Goal: Transaction & Acquisition: Purchase product/service

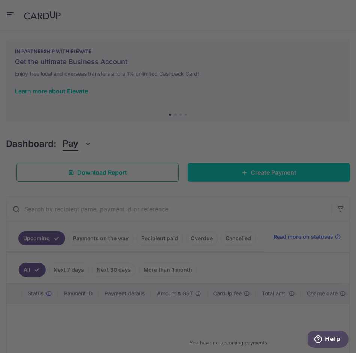
click at [228, 176] on div at bounding box center [180, 178] width 360 height 357
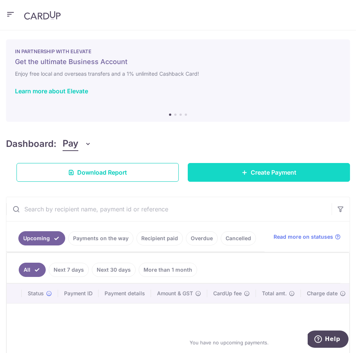
click at [263, 174] on span "Create Payment" at bounding box center [274, 172] width 46 height 9
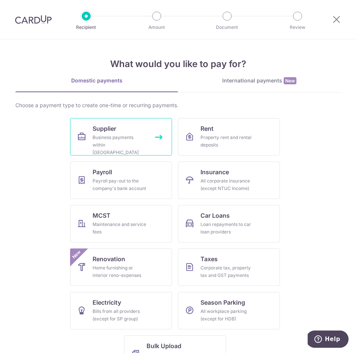
click at [143, 134] on div "Business payments within Singapore" at bounding box center [120, 145] width 54 height 23
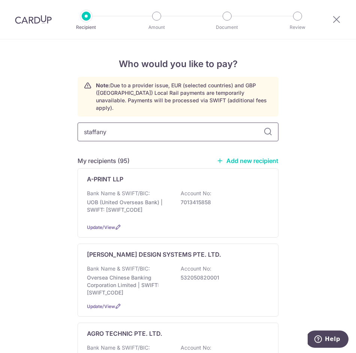
type input "staffany"
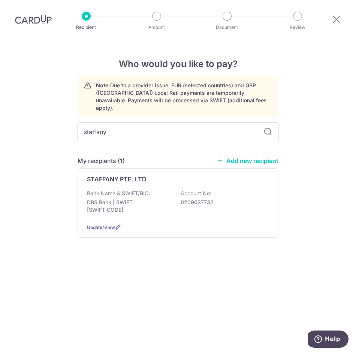
click at [122, 176] on div "STAFFANY PTE. LTD. Bank Name & SWIFT/BIC: DBS Bank | SWIFT: DBSSSGSGXXX Account…" at bounding box center [178, 202] width 201 height 69
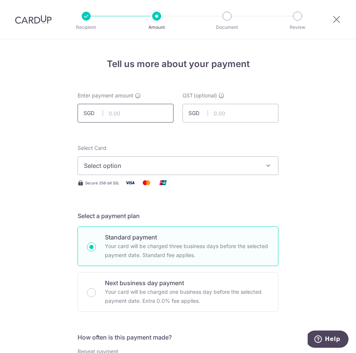
click at [139, 111] on input "text" at bounding box center [126, 113] width 96 height 19
paste input "1,434.22"
type input "1,434.22"
click at [120, 167] on span "Select option" at bounding box center [171, 165] width 175 height 9
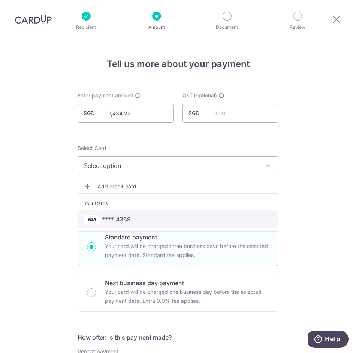
click at [128, 218] on span "**** 4369" at bounding box center [116, 219] width 29 height 9
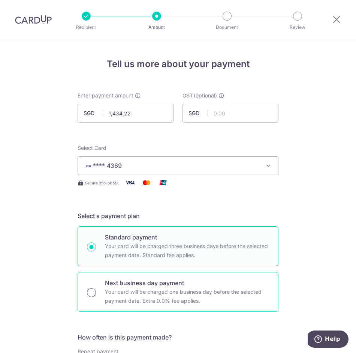
click at [91, 294] on input "Next business day payment Your card will be charged one business day before the…" at bounding box center [91, 292] width 9 height 9
radio input "true"
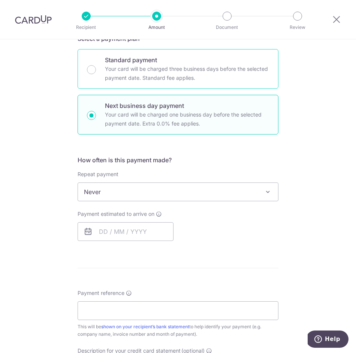
scroll to position [204, 0]
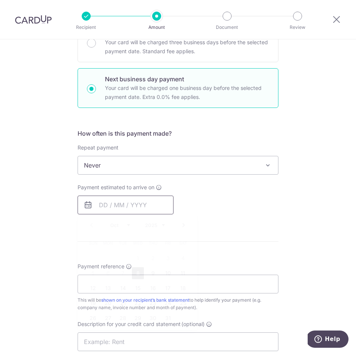
click at [121, 207] on input "text" at bounding box center [126, 205] width 96 height 19
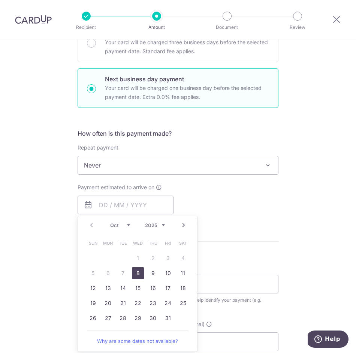
click at [140, 274] on link "8" at bounding box center [138, 273] width 12 height 12
type input "[DATE]"
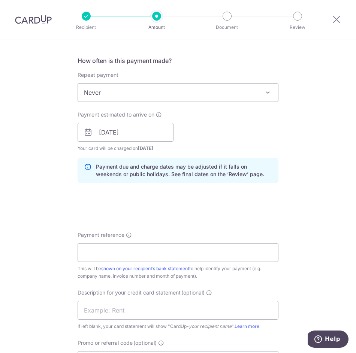
scroll to position [381, 0]
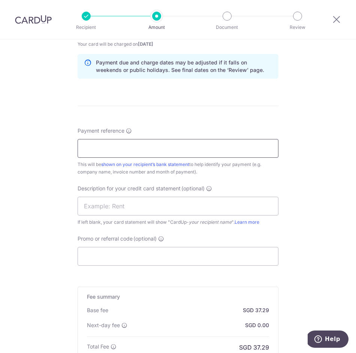
click at [118, 148] on input "Payment reference" at bounding box center [178, 148] width 201 height 19
paste input "STAFFANY CA55EF01-0015"
click at [101, 147] on input "STAFFANY CA55EF01-0015" at bounding box center [178, 148] width 201 height 19
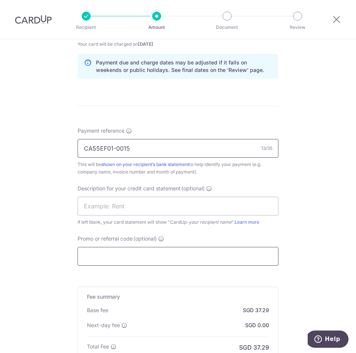
type input "CA55EF01-0015"
click at [119, 259] on input "Promo or referral code (optional)" at bounding box center [178, 256] width 201 height 19
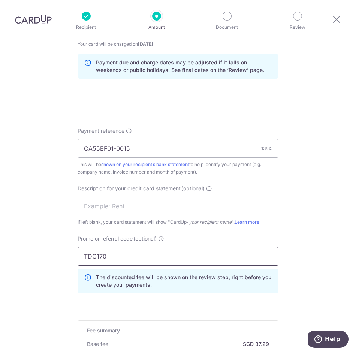
scroll to position [519, 0]
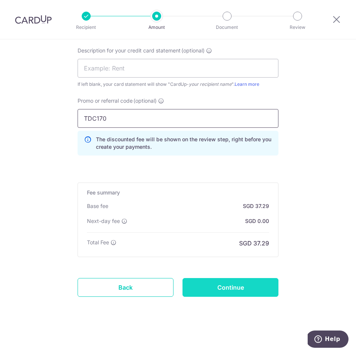
type input "TDC170"
click at [222, 283] on input "Continue" at bounding box center [231, 287] width 96 height 19
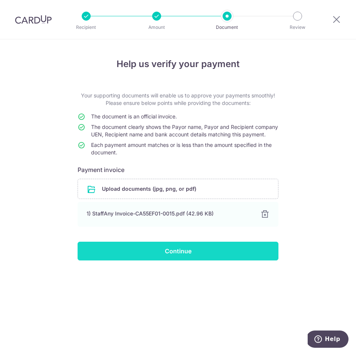
click at [185, 255] on input "Continue" at bounding box center [178, 251] width 201 height 19
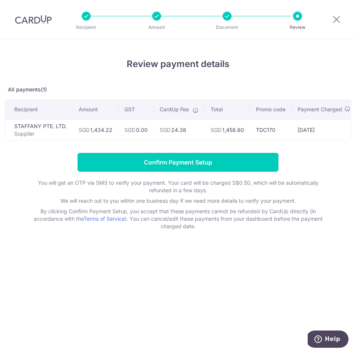
drag, startPoint x: 195, startPoint y: 165, endPoint x: 235, endPoint y: 116, distance: 62.7
click at [235, 116] on div "Review payment details All payments(1) Recipient Amount GST CardUp Fee Total Pr…" at bounding box center [178, 143] width 347 height 173
click at [236, 130] on td "SGD 1,458.60" at bounding box center [227, 129] width 45 height 21
copy td "1,458.60"
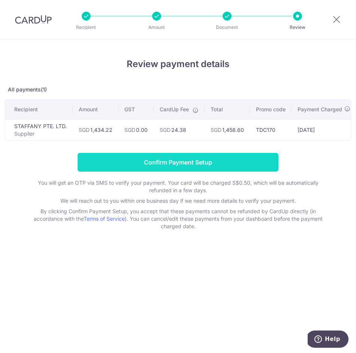
click at [194, 161] on input "Confirm Payment Setup" at bounding box center [178, 162] width 201 height 19
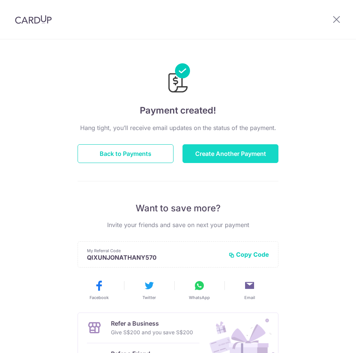
drag, startPoint x: 225, startPoint y: 169, endPoint x: 228, endPoint y: 160, distance: 9.1
click at [227, 164] on div "Hang tight, you’ll receive email updates on the status of the payment. Back to …" at bounding box center [178, 265] width 201 height 284
click at [229, 159] on button "Create Another Payment" at bounding box center [231, 153] width 96 height 19
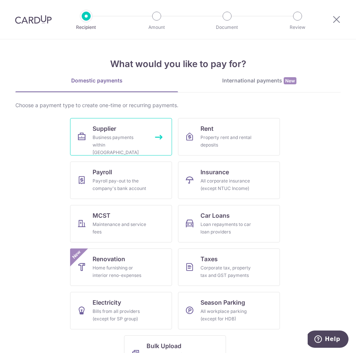
click at [146, 134] on div "Business payments within Singapore" at bounding box center [120, 145] width 54 height 23
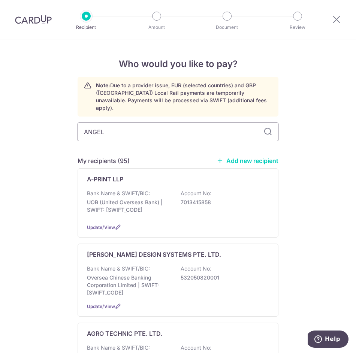
type input "ANGEL"
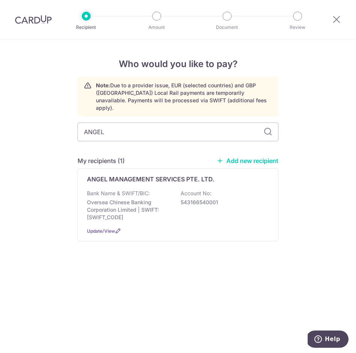
click at [143, 200] on p "Oversea Chinese Banking Corporation Limited | SWIFT: [SWIFT_CODE]" at bounding box center [129, 210] width 84 height 23
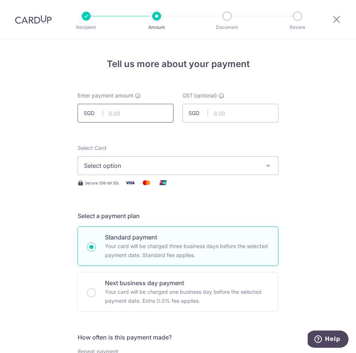
click at [131, 110] on input "text" at bounding box center [126, 113] width 96 height 19
paste input "1,500.00"
type input "1,500.00"
click at [119, 169] on span "Select option" at bounding box center [171, 165] width 175 height 9
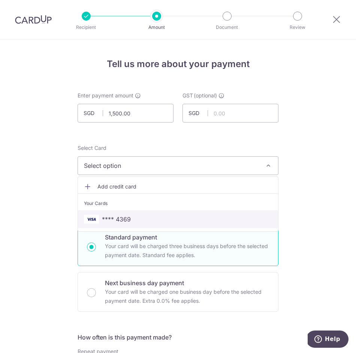
click at [127, 222] on span "**** 4369" at bounding box center [116, 219] width 29 height 9
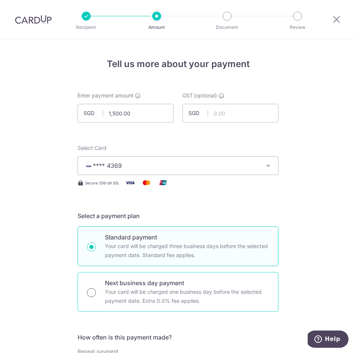
click at [90, 292] on input "Next business day payment Your card will be charged one business day before the…" at bounding box center [91, 292] width 9 height 9
radio input "true"
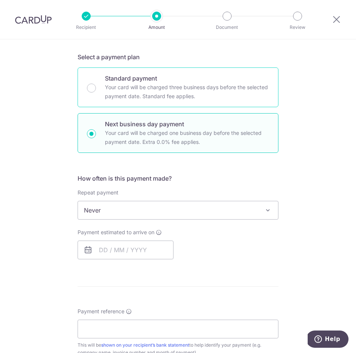
scroll to position [174, 0]
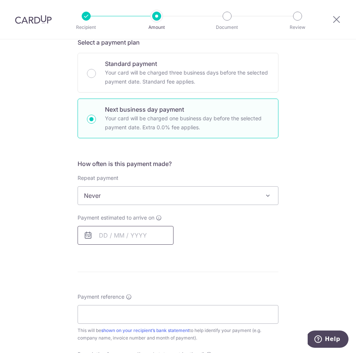
click at [134, 239] on input "text" at bounding box center [126, 235] width 96 height 19
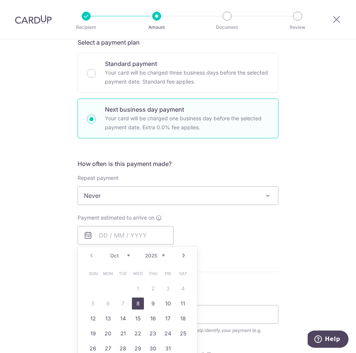
click at [138, 302] on link "8" at bounding box center [138, 304] width 12 height 12
type input "[DATE]"
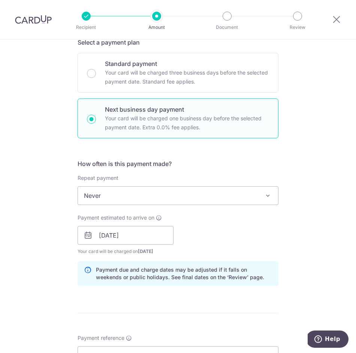
scroll to position [335, 0]
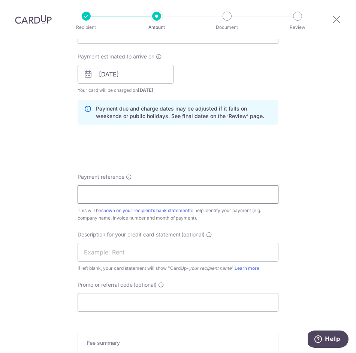
click at [125, 196] on input "Payment reference" at bounding box center [178, 194] width 201 height 19
type input "THE DAILY CUT PTE LTD"
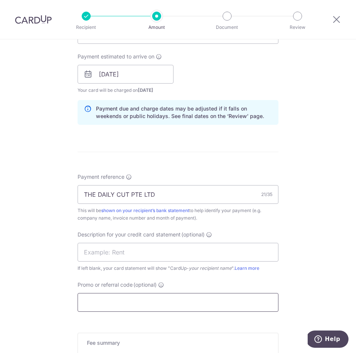
click at [129, 300] on input "Promo or referral code (optional)" at bounding box center [178, 302] width 201 height 19
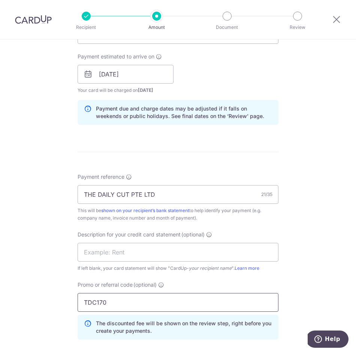
scroll to position [519, 0]
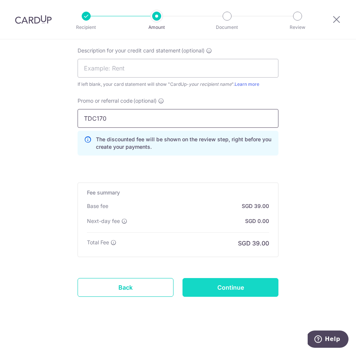
type input "TDC170"
click at [224, 291] on input "Continue" at bounding box center [231, 287] width 96 height 19
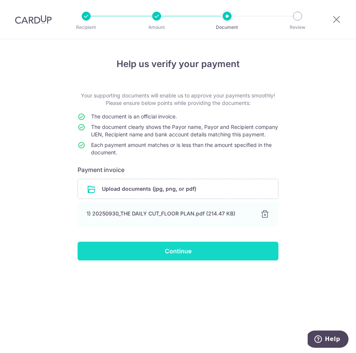
click at [176, 258] on input "Continue" at bounding box center [178, 251] width 201 height 19
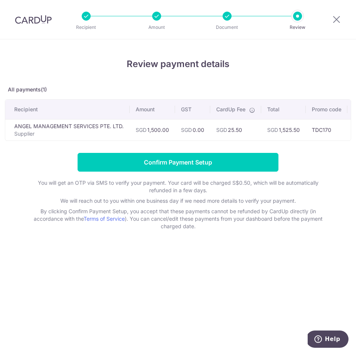
click at [289, 129] on td "SGD 1,525.50" at bounding box center [283, 129] width 45 height 21
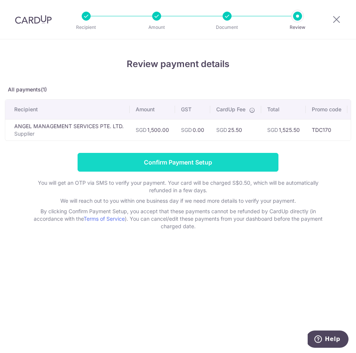
copy td "1,525.50"
click at [193, 164] on input "Confirm Payment Setup" at bounding box center [178, 162] width 201 height 19
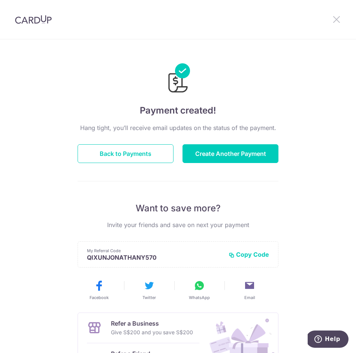
click at [337, 19] on icon at bounding box center [336, 19] width 9 height 9
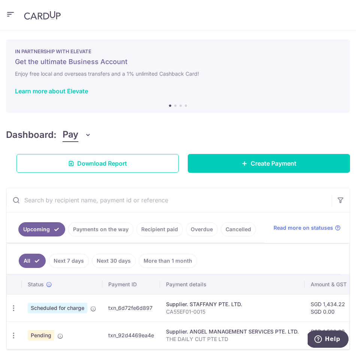
click at [207, 79] on div "IN PARTNERSHIP WITH ELEVATE Get the ultimate Business Account Enjoy free local …" at bounding box center [178, 76] width 344 height 74
click at [14, 11] on icon "button" at bounding box center [10, 14] width 9 height 9
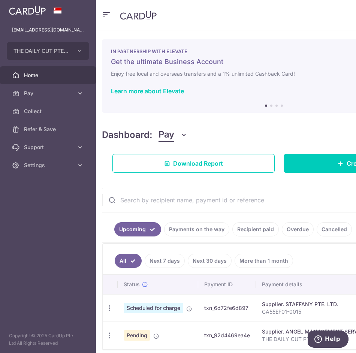
click at [41, 76] on span "Home" at bounding box center [49, 76] width 50 height 8
